Goal: Communication & Community: Participate in discussion

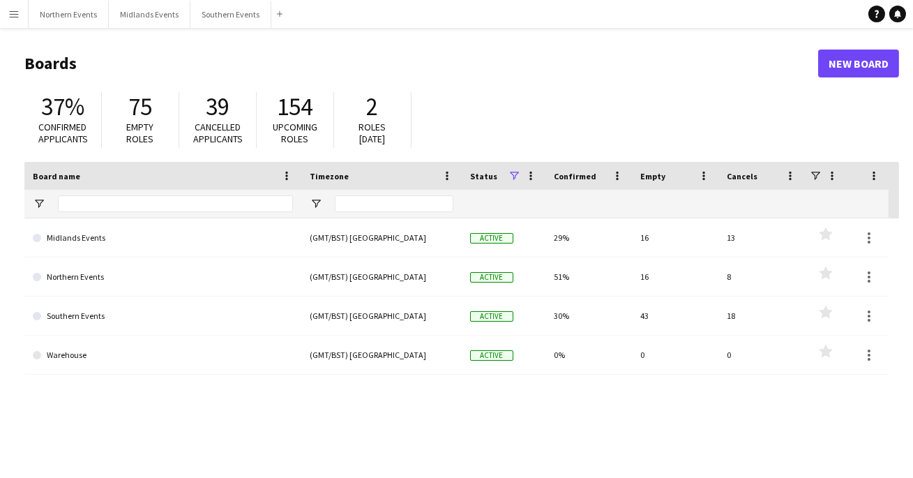
click at [26, 38] on main "Boards New Board 37% Confirmed applicants 75 Empty roles 39 Cancelled applicant…" at bounding box center [456, 279] width 913 height 503
click at [20, 16] on button "Menu" at bounding box center [14, 14] width 28 height 28
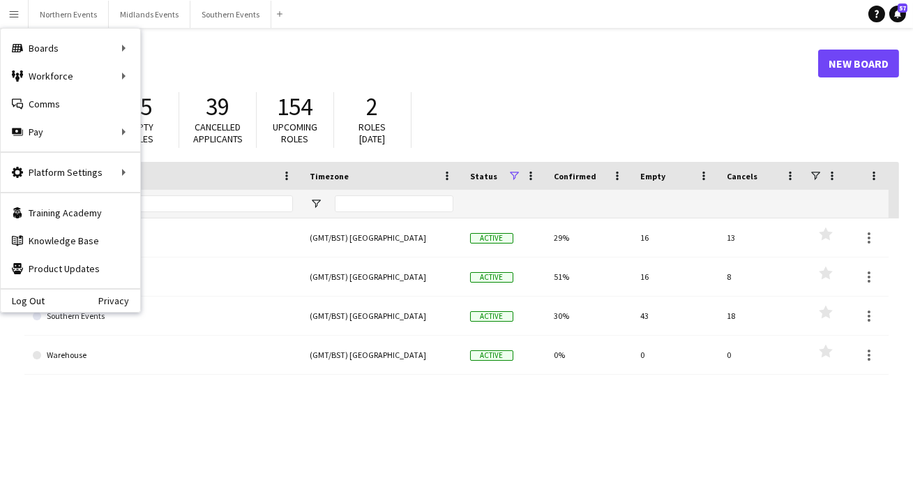
click at [248, 58] on h1 "Boards" at bounding box center [421, 63] width 794 height 21
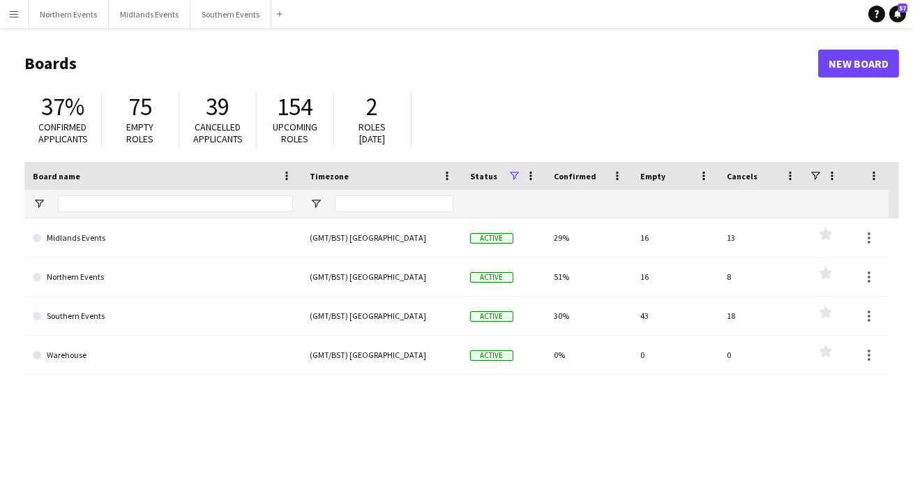
click at [15, 12] on app-icon "Menu" at bounding box center [13, 13] width 11 height 11
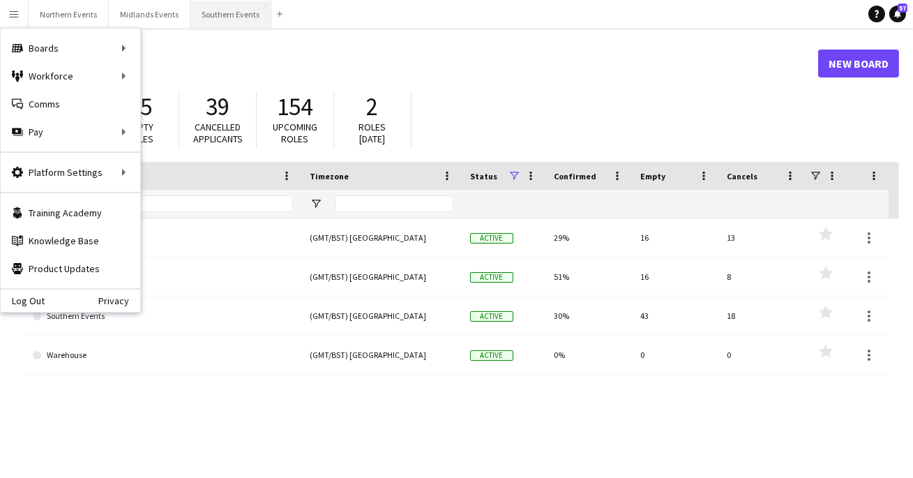
click at [202, 16] on button "Southern Events Close" at bounding box center [230, 14] width 81 height 27
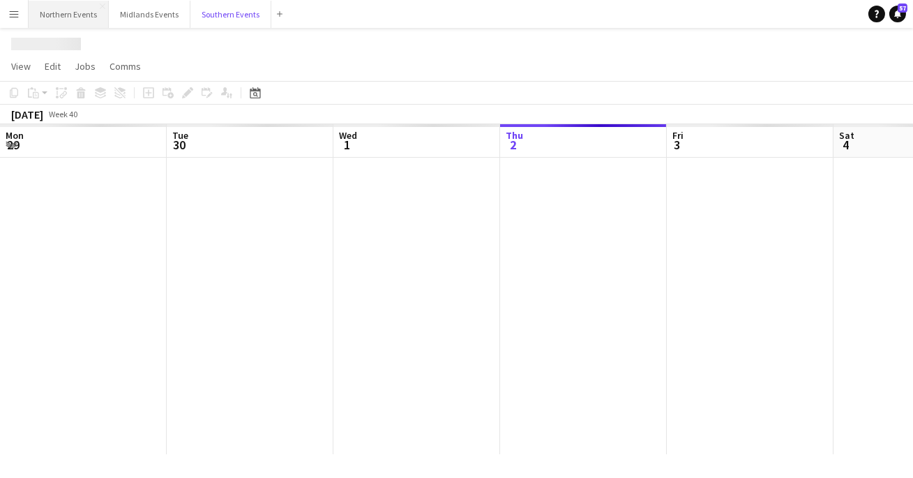
scroll to position [0, 333]
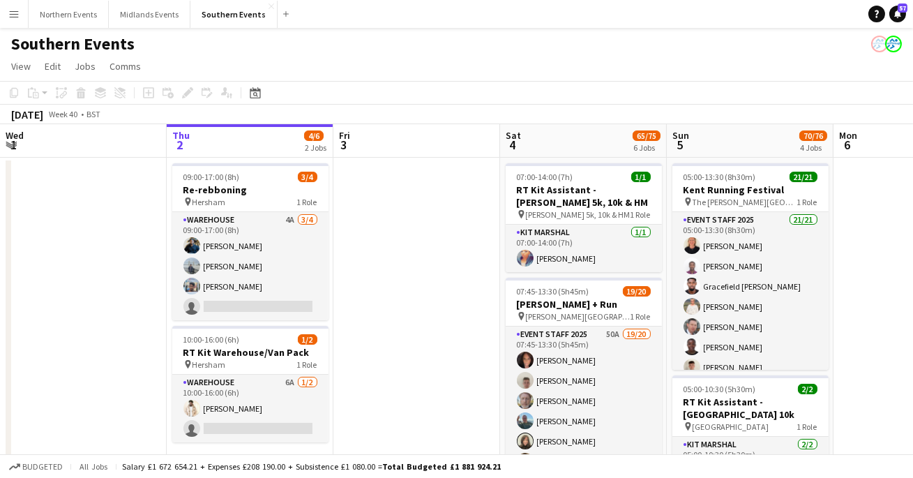
click at [10, 17] on app-icon "Menu" at bounding box center [13, 13] width 11 height 11
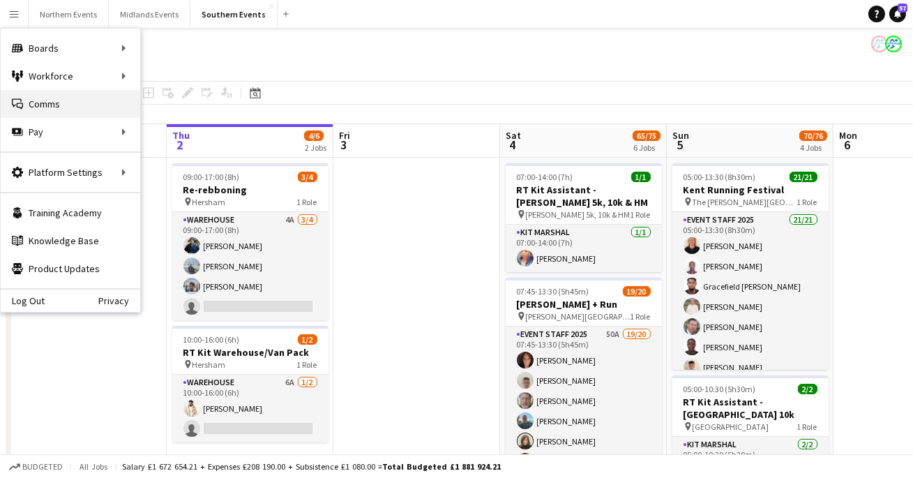
click at [41, 107] on link "Comms Comms" at bounding box center [70, 104] width 139 height 28
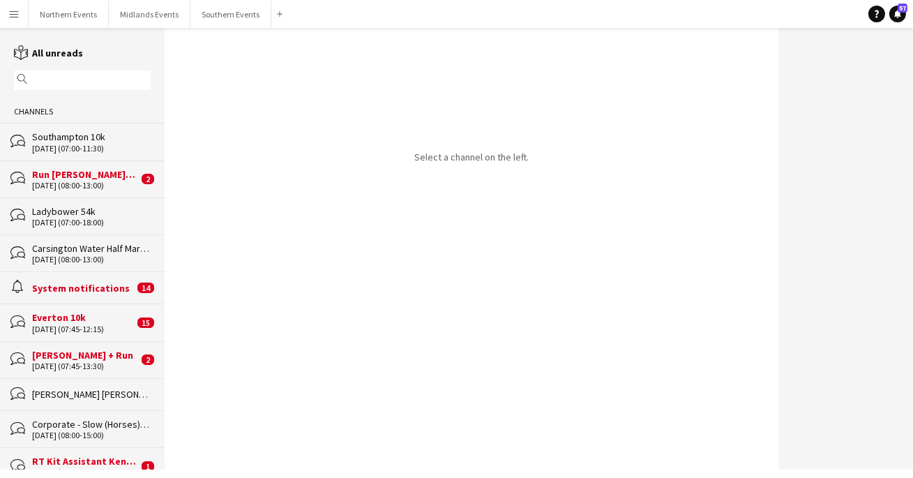
click at [83, 80] on input "text" at bounding box center [89, 80] width 116 height 13
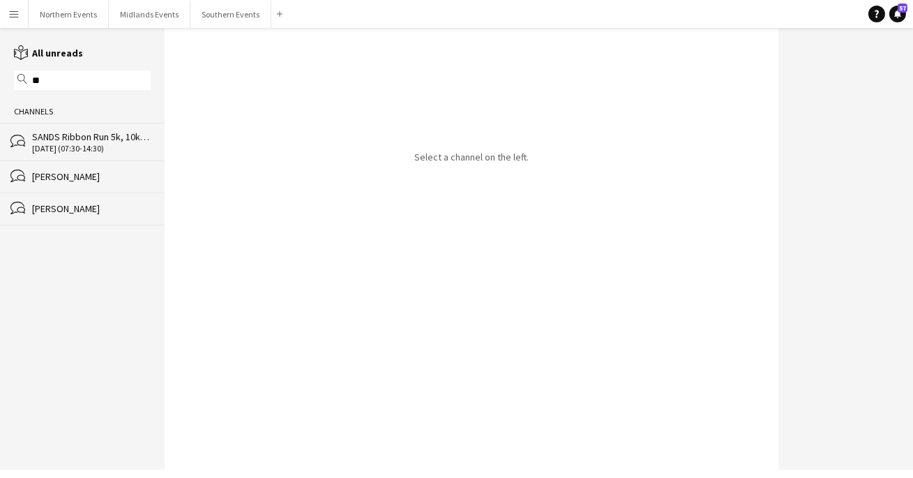
type input "*"
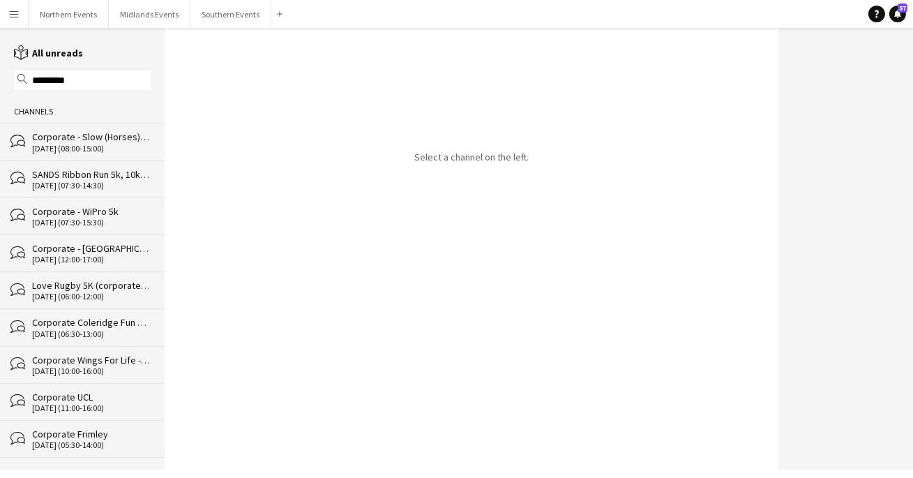
type input "*********"
click at [83, 135] on div "Corporate - Slow (Horses) 5k" at bounding box center [91, 136] width 119 height 13
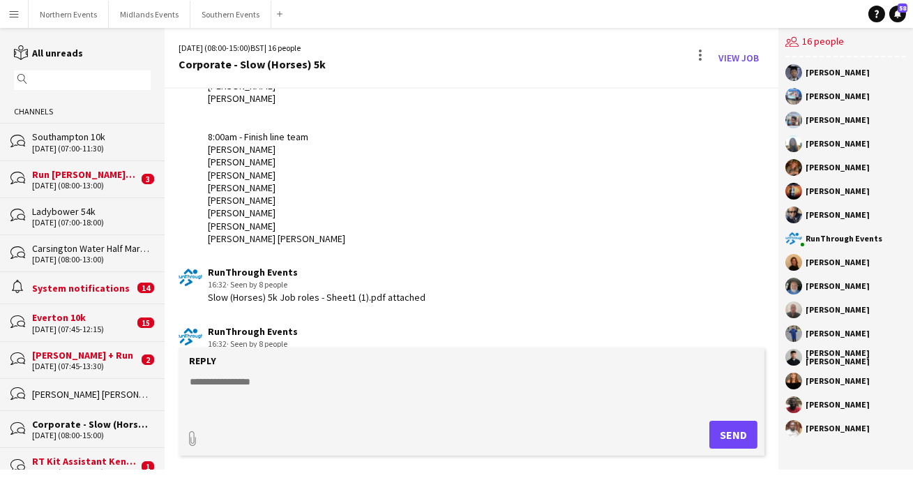
scroll to position [3868, 0]
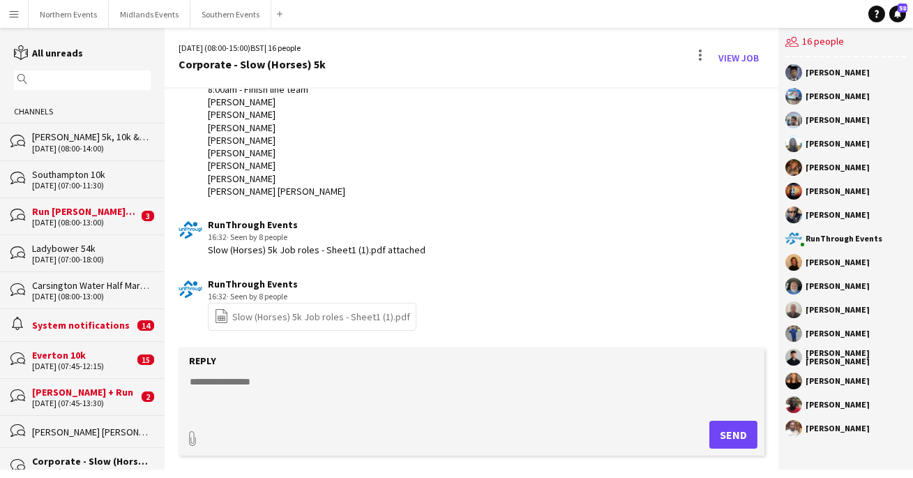
click at [286, 372] on form "Reply paperclip Send" at bounding box center [472, 401] width 586 height 108
click at [276, 388] on textarea at bounding box center [474, 392] width 572 height 36
paste textarea "**********"
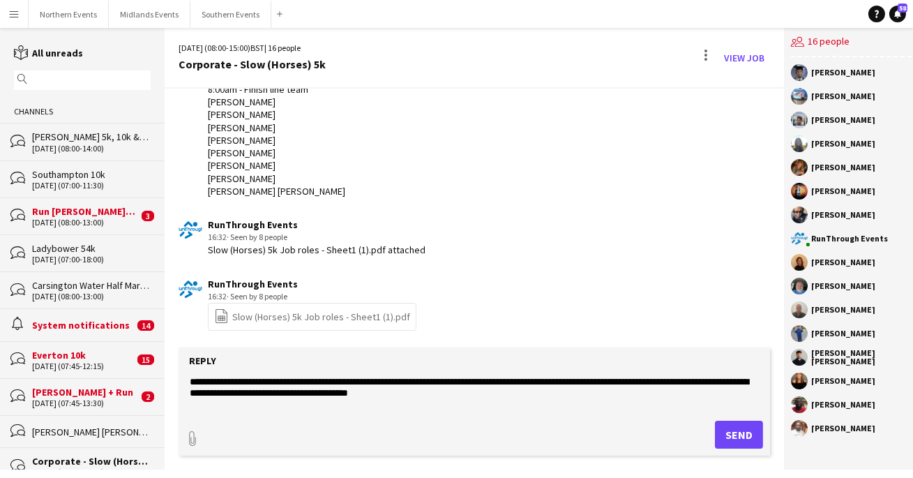
scroll to position [0, 0]
type textarea "**********"
click at [724, 438] on button "Send" at bounding box center [739, 434] width 48 height 28
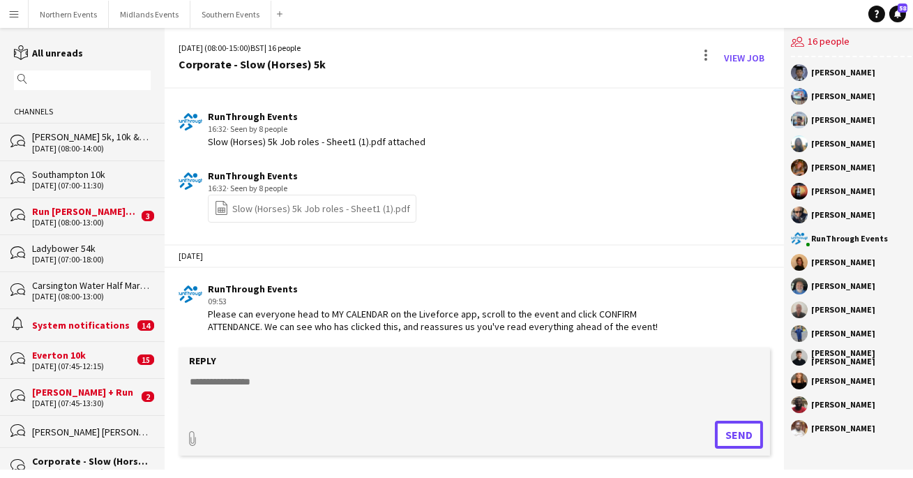
scroll to position [3978, 0]
